Goal: Navigation & Orientation: Find specific page/section

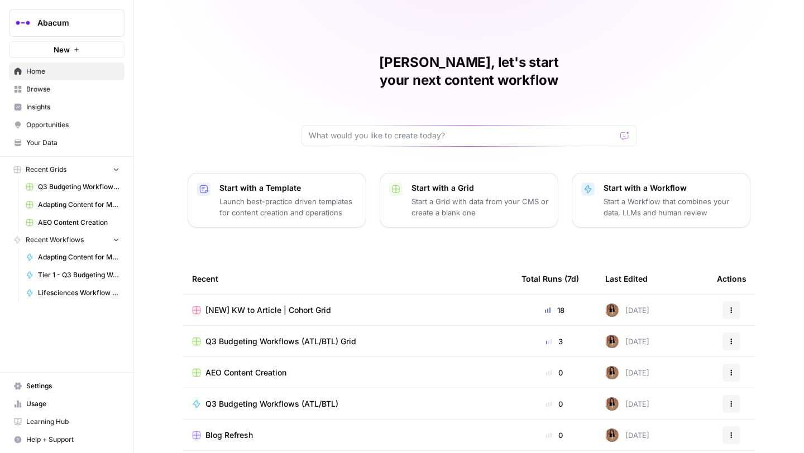
click at [46, 105] on span "Insights" at bounding box center [72, 107] width 93 height 10
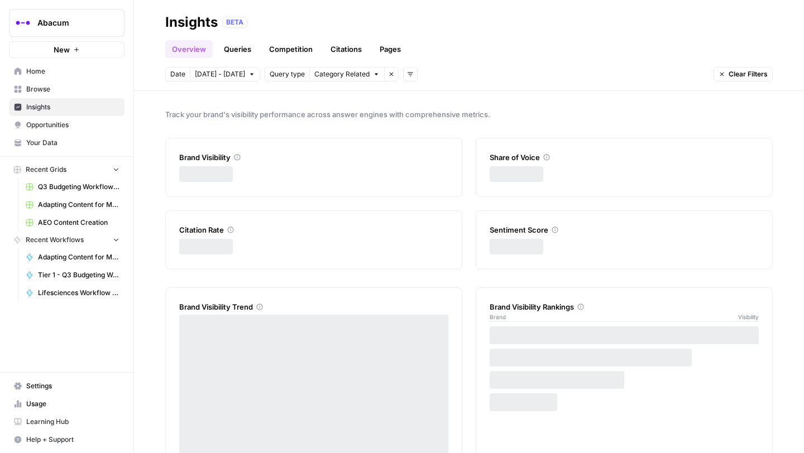
click at [61, 92] on span "Browse" at bounding box center [72, 89] width 93 height 10
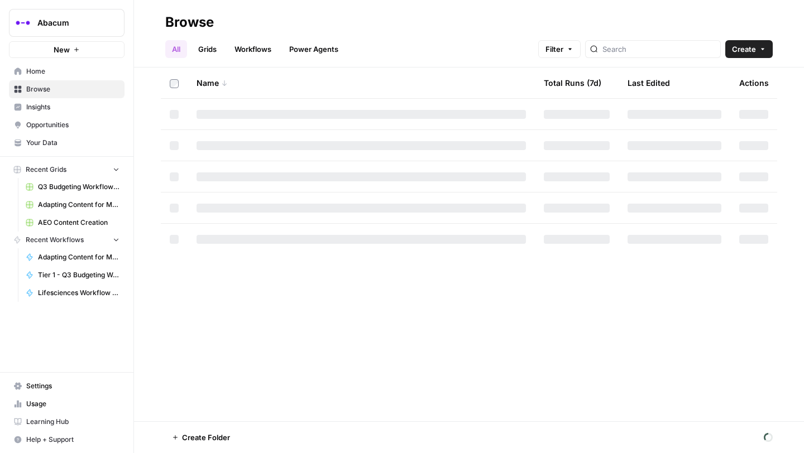
click at [53, 111] on span "Insights" at bounding box center [72, 107] width 93 height 10
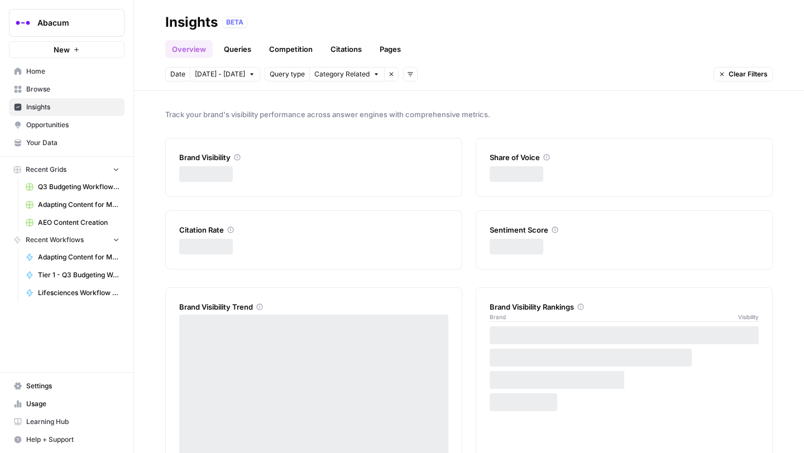
click at [86, 128] on span "Opportunities" at bounding box center [72, 125] width 93 height 10
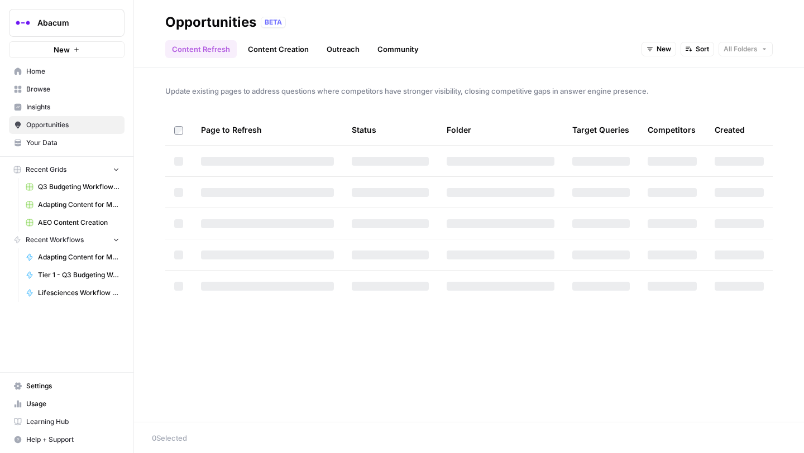
click at [329, 49] on link "Outreach" at bounding box center [343, 49] width 46 height 18
